Goal: Use online tool/utility: Utilize a website feature to perform a specific function

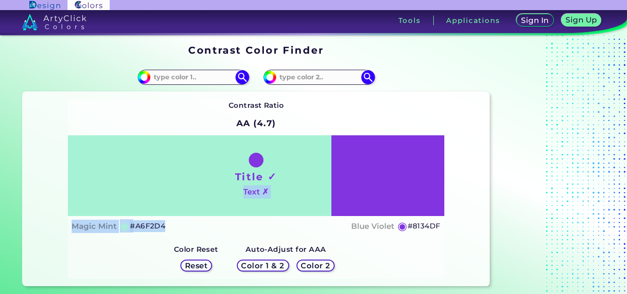
click at [165, 224] on div "Title ✓ Text ✗ Magic Mint ◉ #A6F2D4 Blue Violet ◉ #8134DF" at bounding box center [256, 185] width 376 height 101
drag, startPoint x: 210, startPoint y: 244, endPoint x: 218, endPoint y: 235, distance: 11.7
click at [210, 243] on div "Color Reset Reset" at bounding box center [196, 259] width 59 height 39
click at [200, 178] on div "Title ✓ Text ✗" at bounding box center [256, 175] width 376 height 81
click at [408, 202] on div "Title ✓ Text ✗" at bounding box center [256, 175] width 376 height 81
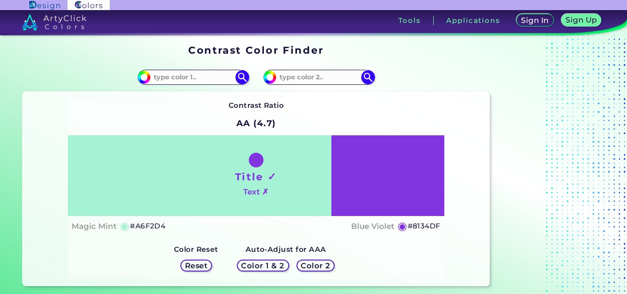
drag, startPoint x: 255, startPoint y: 262, endPoint x: 257, endPoint y: 254, distance: 8.0
click at [256, 258] on div "Color 1 & 2 Color 2" at bounding box center [285, 265] width 105 height 19
click at [212, 76] on input at bounding box center [193, 77] width 85 height 12
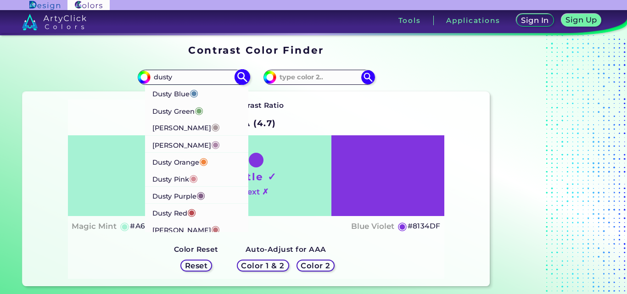
type input "dusty"
click at [212, 92] on li "Dusty Blue ◉" at bounding box center [197, 92] width 104 height 17
type input "#5a86ad"
type input "#5A86AD"
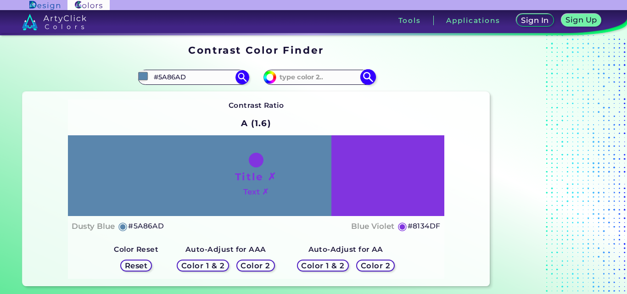
click at [317, 75] on input at bounding box center [318, 77] width 85 height 12
click at [322, 77] on input at bounding box center [318, 77] width 85 height 12
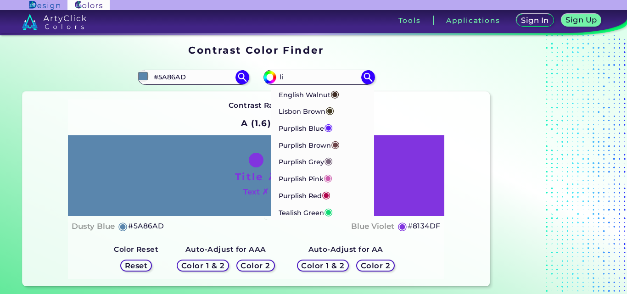
type input "l"
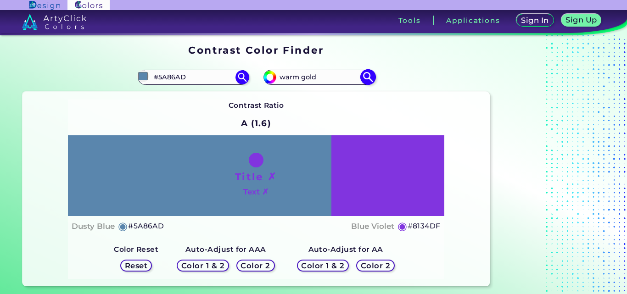
click at [371, 76] on img at bounding box center [368, 77] width 16 height 16
click at [304, 79] on input "warm gold" at bounding box center [318, 77] width 85 height 12
drag, startPoint x: 405, startPoint y: 224, endPoint x: 336, endPoint y: 142, distance: 107.5
click at [404, 224] on h5 "◉" at bounding box center [402, 226] width 10 height 11
drag, startPoint x: 281, startPoint y: 69, endPoint x: 263, endPoint y: 86, distance: 25.0
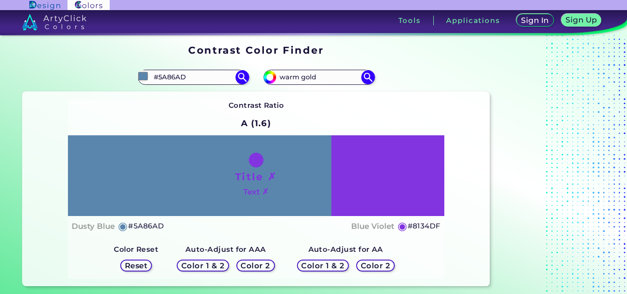
click at [280, 70] on div "#8134df warm gold" at bounding box center [373, 76] width 234 height 29
click at [346, 73] on input "warm gold" at bounding box center [318, 77] width 85 height 12
click at [344, 73] on input "warm gold" at bounding box center [318, 77] width 85 height 12
click at [331, 78] on input "goldwarm" at bounding box center [318, 77] width 85 height 12
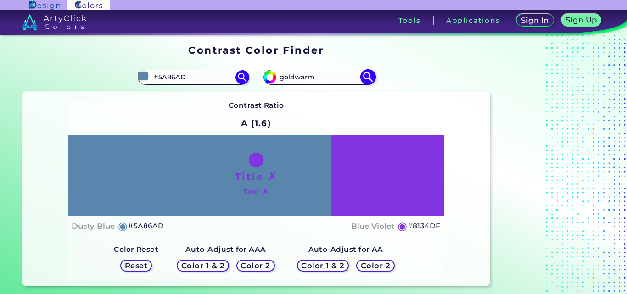
click at [331, 78] on input "goldwarm" at bounding box center [318, 77] width 85 height 12
type input "stee"
drag, startPoint x: 309, startPoint y: 92, endPoint x: 318, endPoint y: 95, distance: 9.6
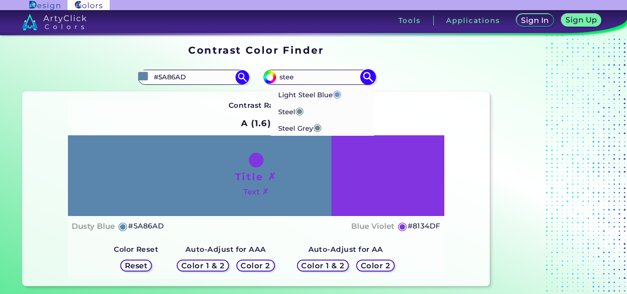
click at [310, 92] on p "Light Steel Blue ◉" at bounding box center [309, 93] width 63 height 17
type input "#728fce"
type input "#728FCE"
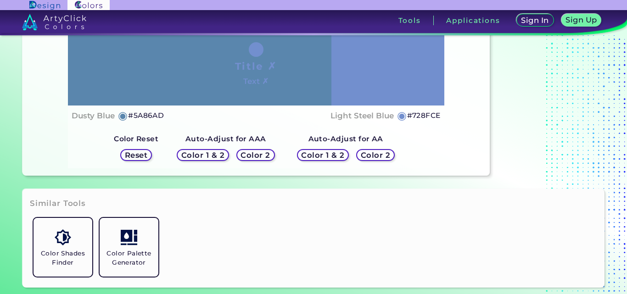
scroll to position [138, 0]
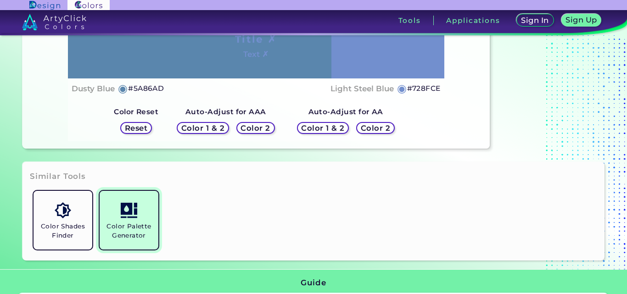
click at [140, 219] on link "Color Palette Generator" at bounding box center [129, 220] width 66 height 66
